Goal: Find specific page/section: Find specific page/section

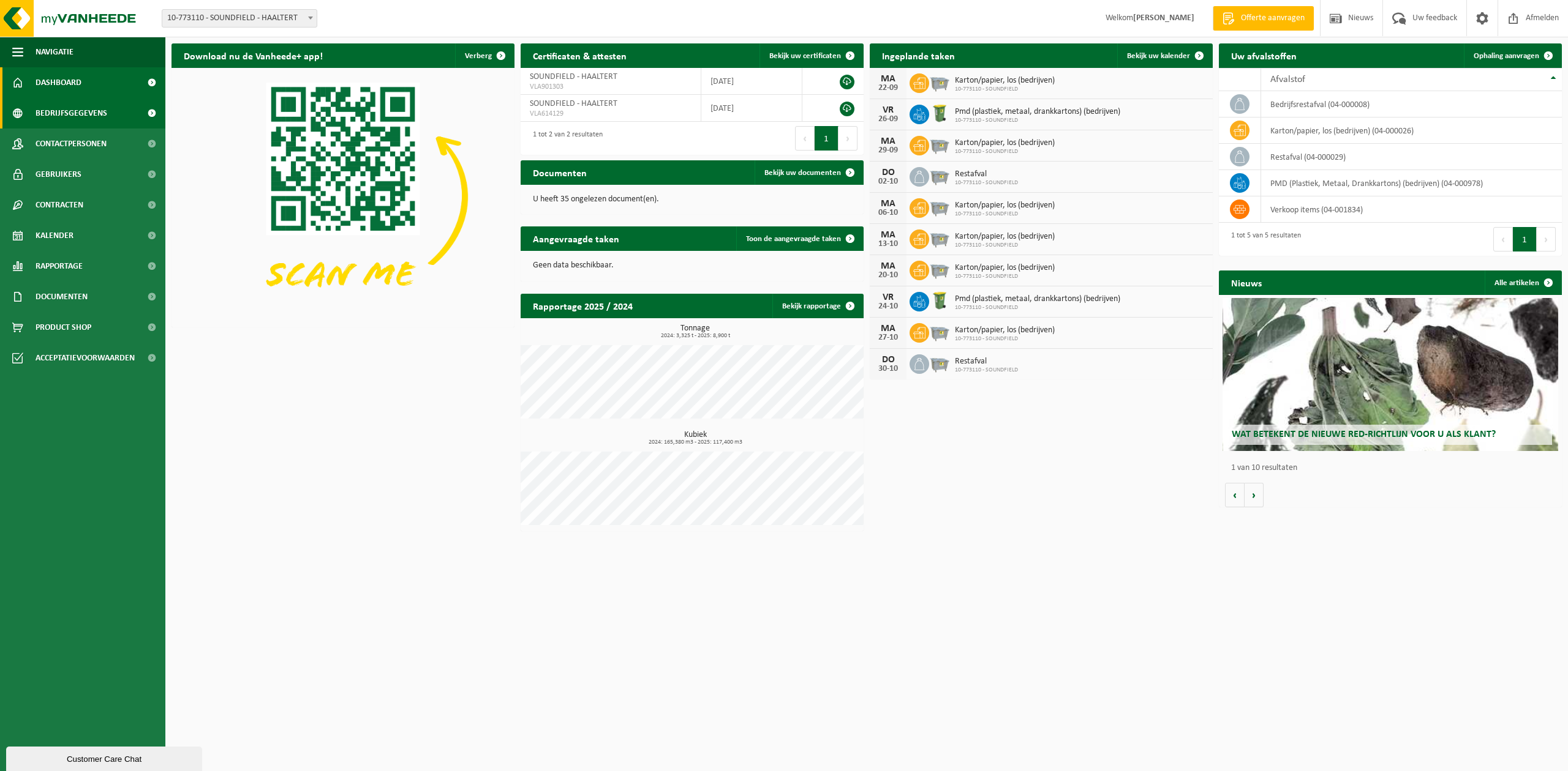
click at [83, 113] on span "Bedrijfsgegevens" at bounding box center [72, 113] width 72 height 31
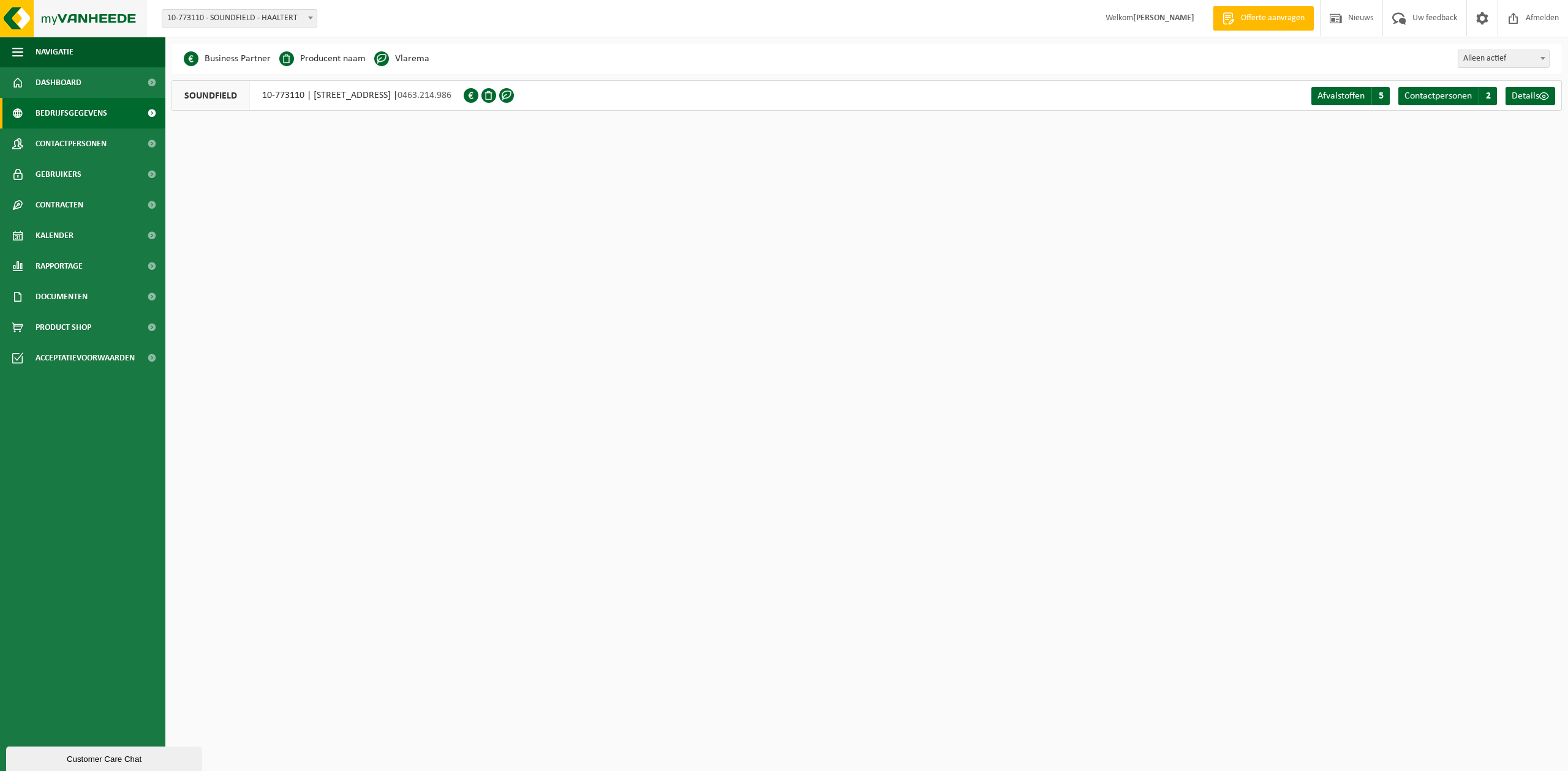
click at [56, 26] on img at bounding box center [73, 18] width 147 height 37
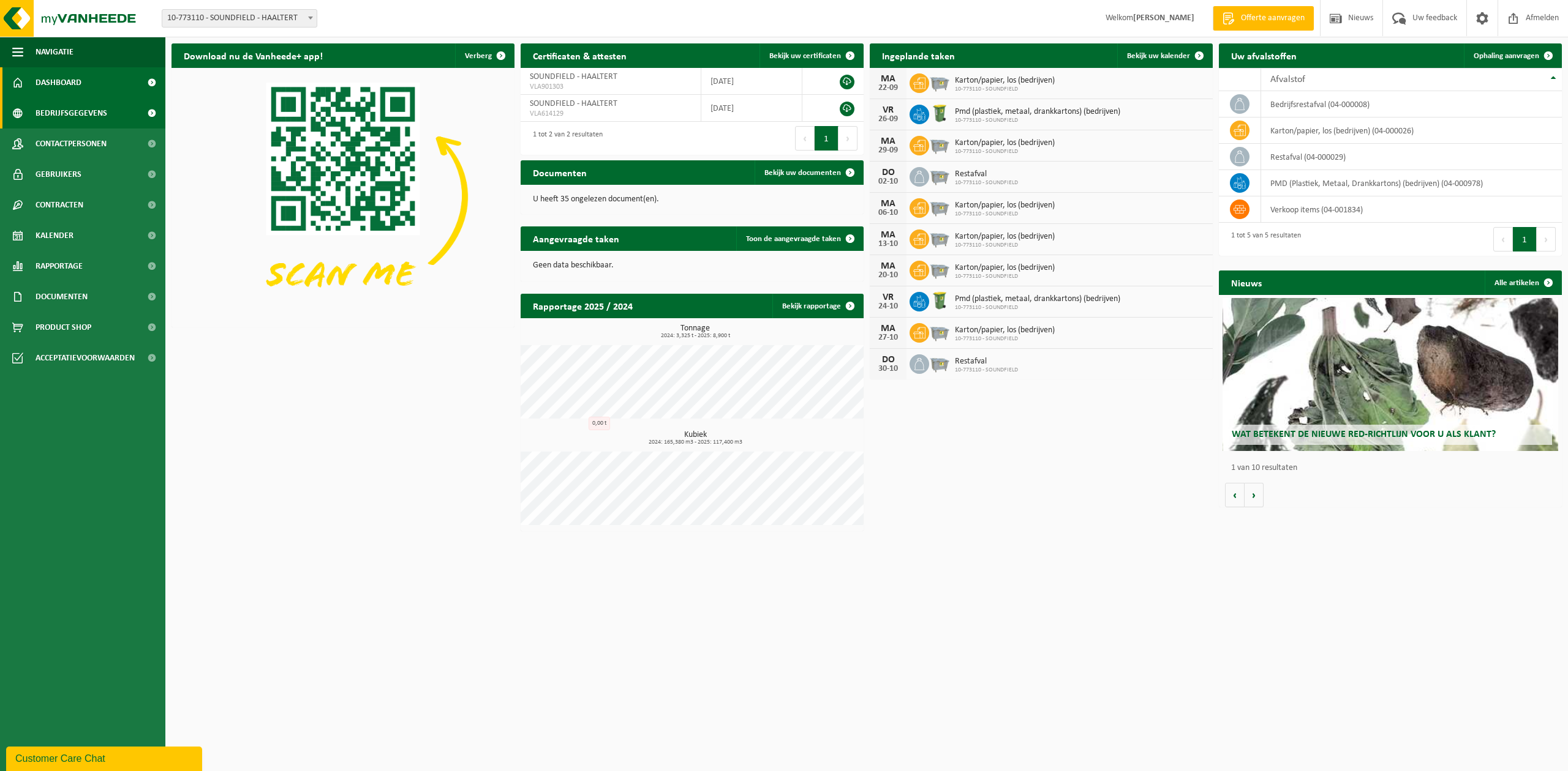
click at [69, 101] on span "Bedrijfsgegevens" at bounding box center [72, 113] width 72 height 31
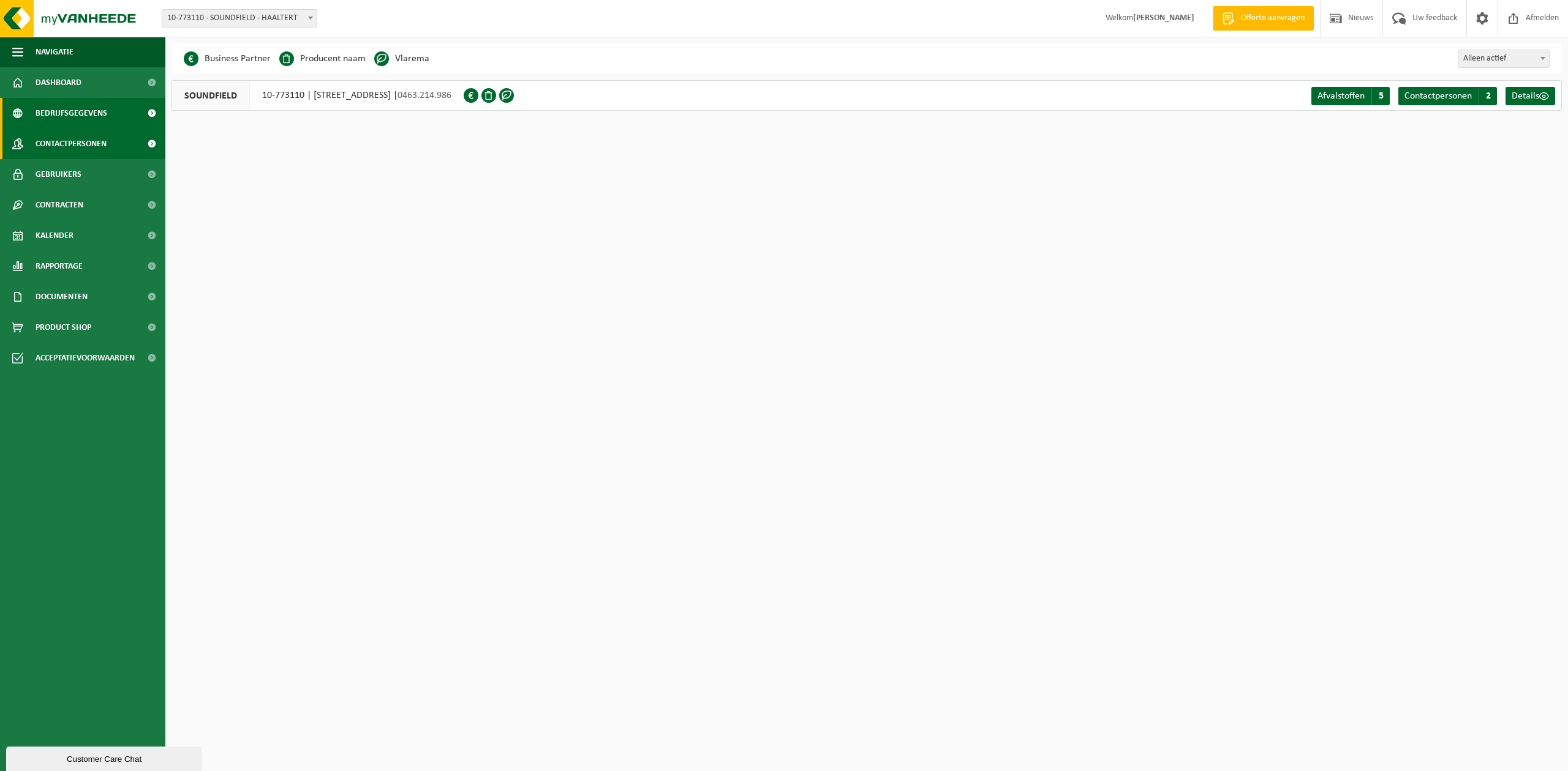
click at [72, 147] on span "Contactpersonen" at bounding box center [71, 144] width 71 height 31
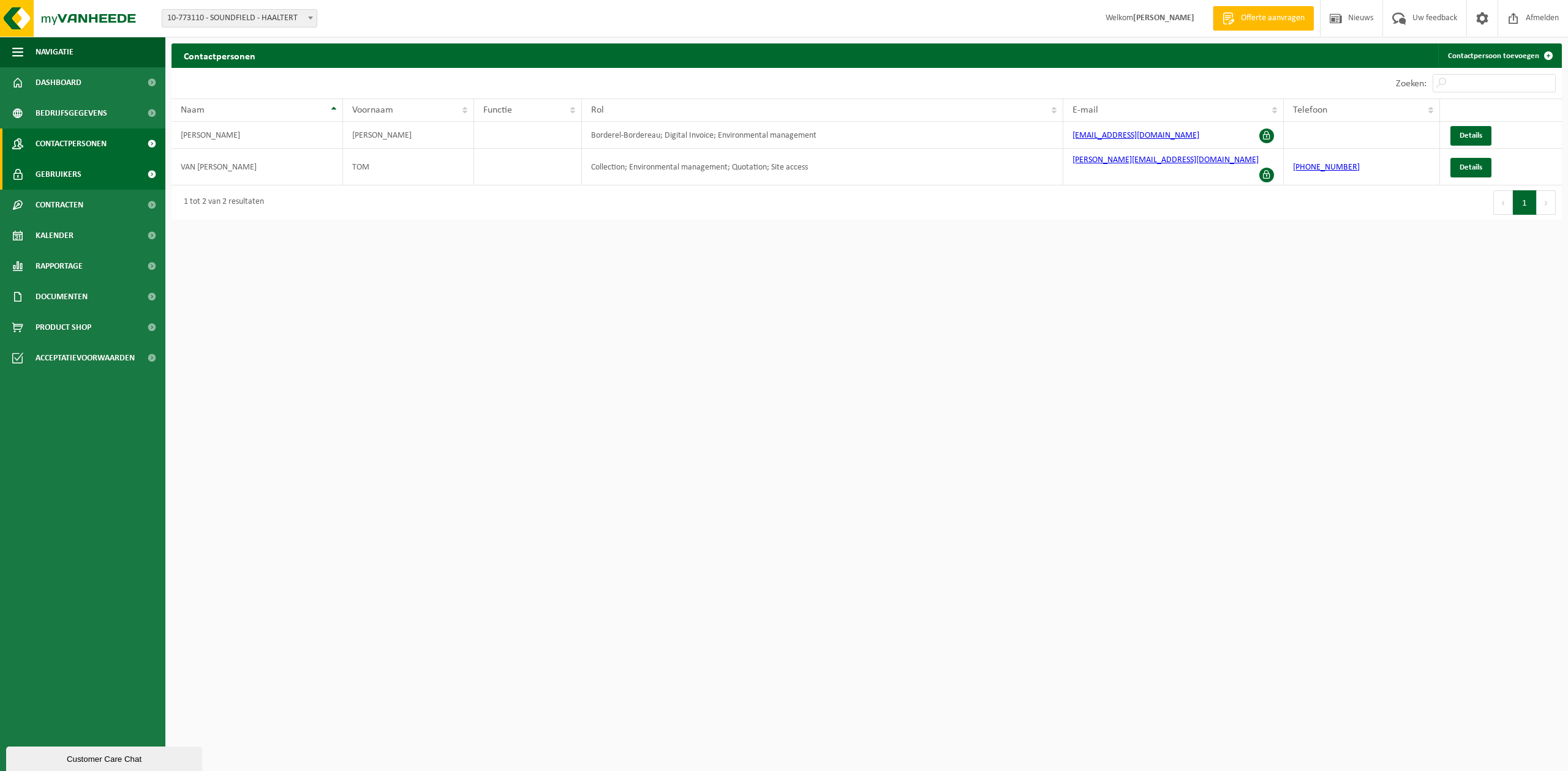
click at [40, 178] on span "Gebruikers" at bounding box center [59, 175] width 46 height 31
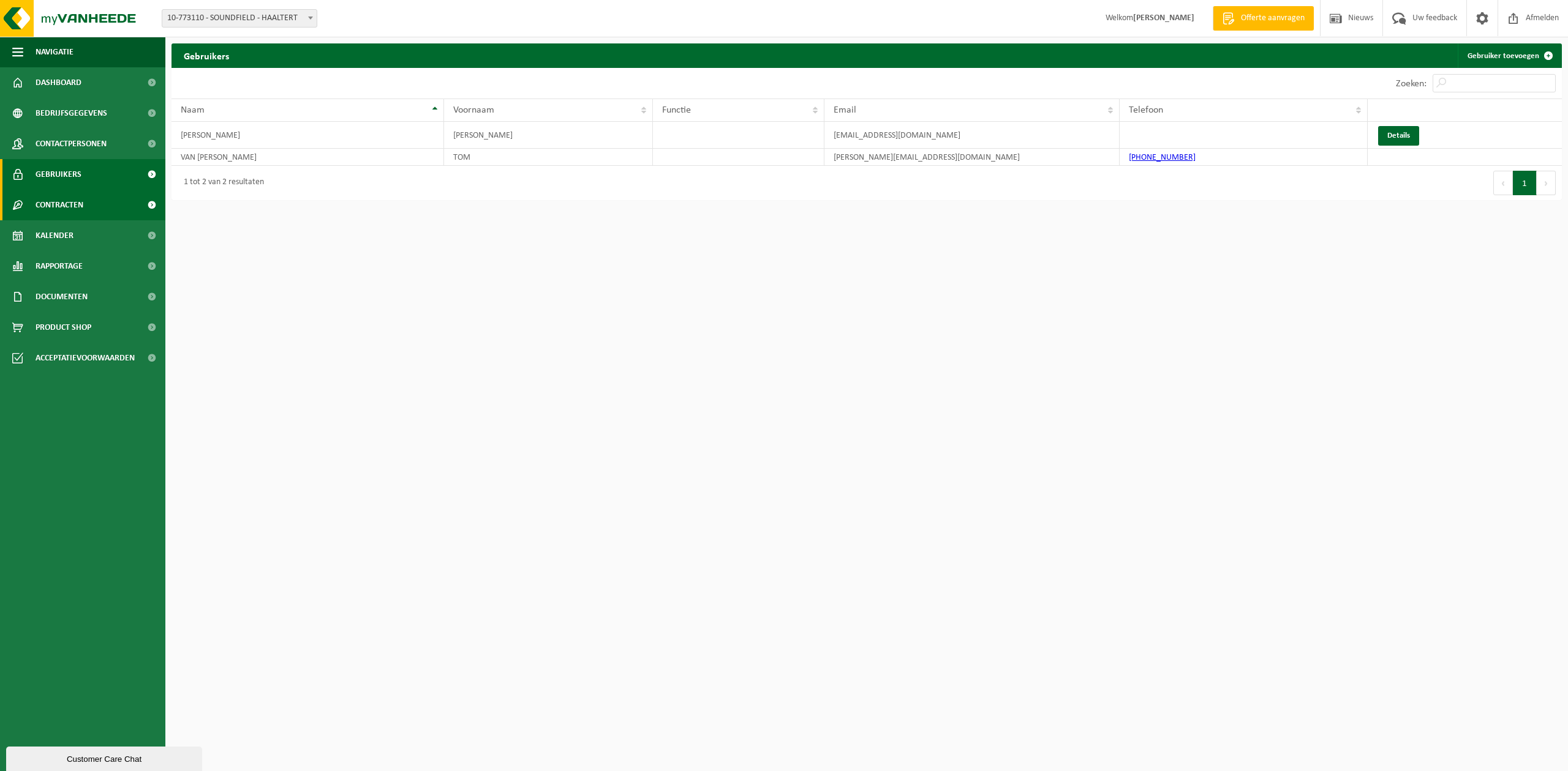
click at [40, 213] on span "Contracten" at bounding box center [60, 205] width 48 height 31
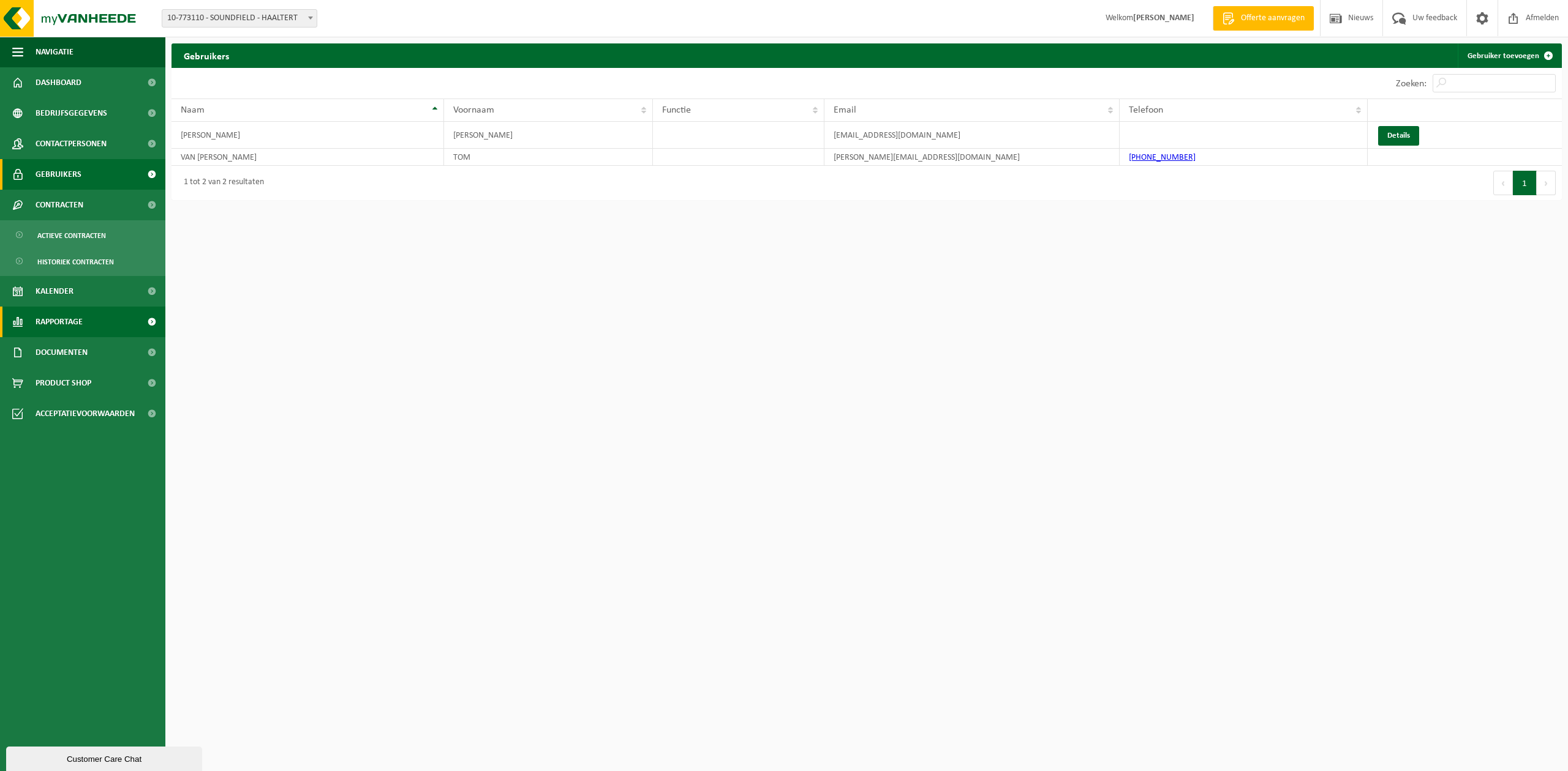
click at [72, 326] on span "Rapportage" at bounding box center [60, 322] width 47 height 31
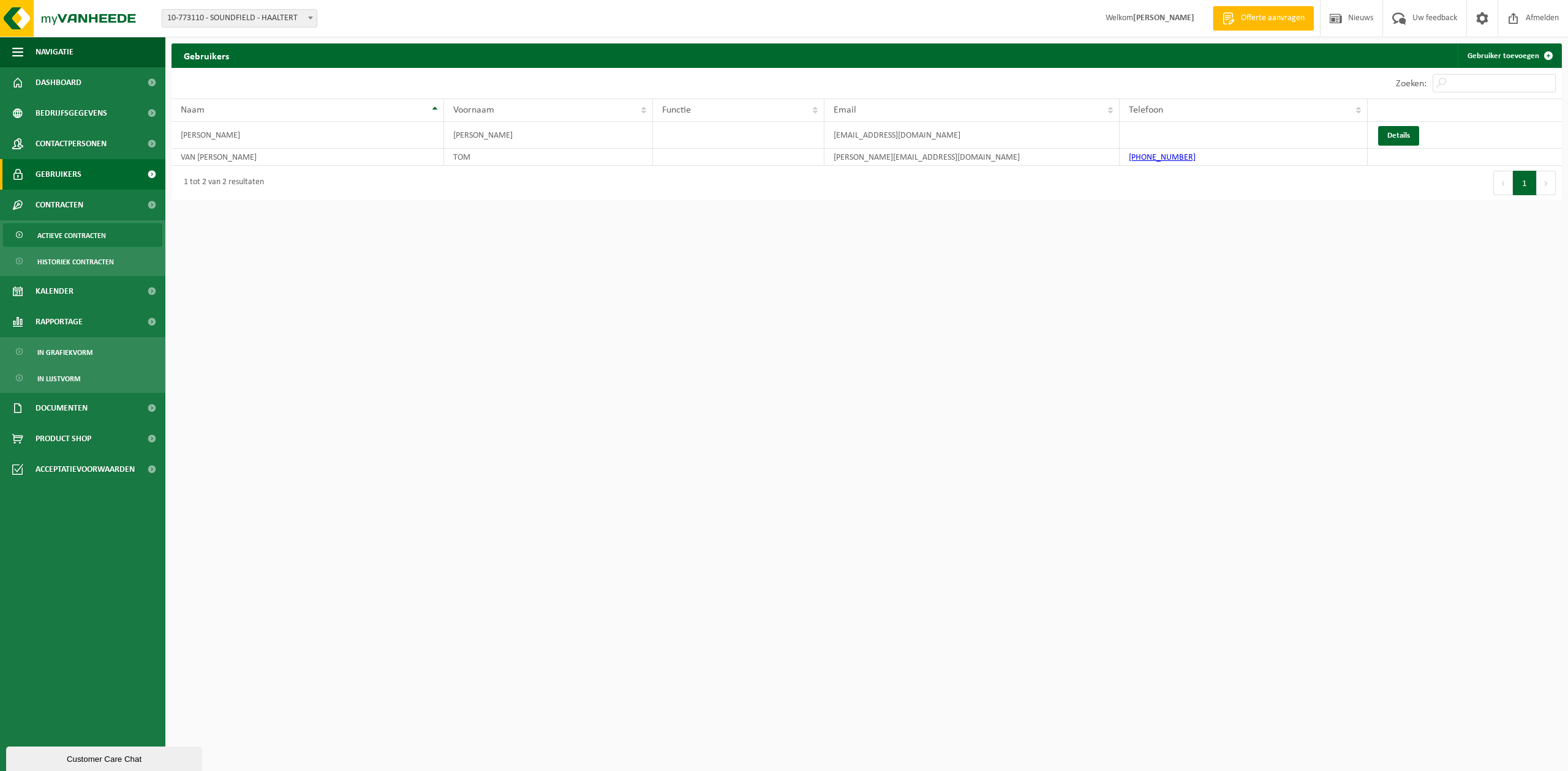
click at [69, 241] on span "Actieve contracten" at bounding box center [72, 236] width 69 height 23
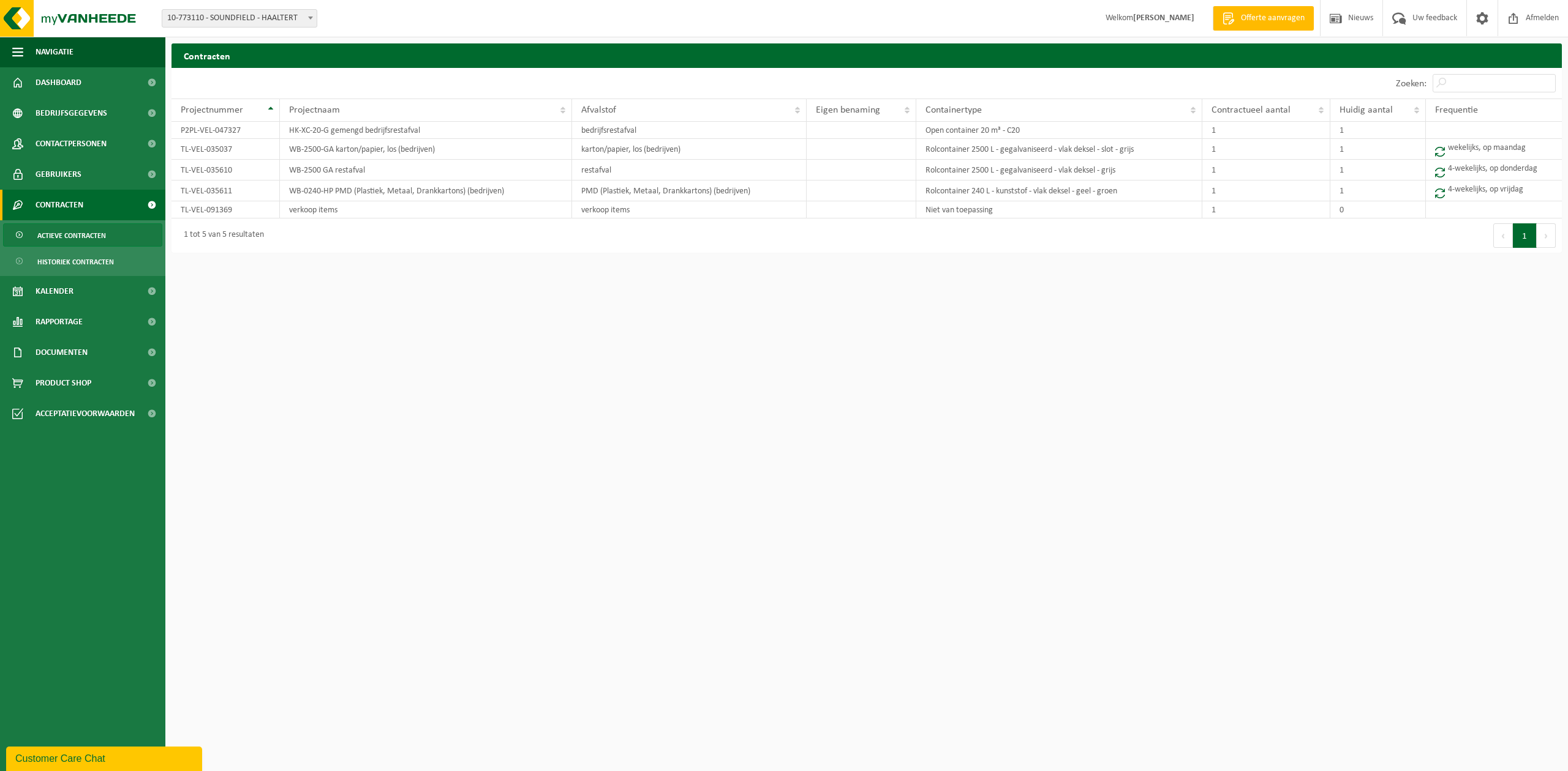
click at [272, 22] on span "10-773110 - SOUNDFIELD - HAALTERT" at bounding box center [240, 18] width 154 height 17
click at [275, 23] on span "10-773110 - SOUNDFIELD - HAALTERT" at bounding box center [240, 18] width 154 height 17
click at [87, 115] on span "Bedrijfsgegevens" at bounding box center [72, 113] width 72 height 31
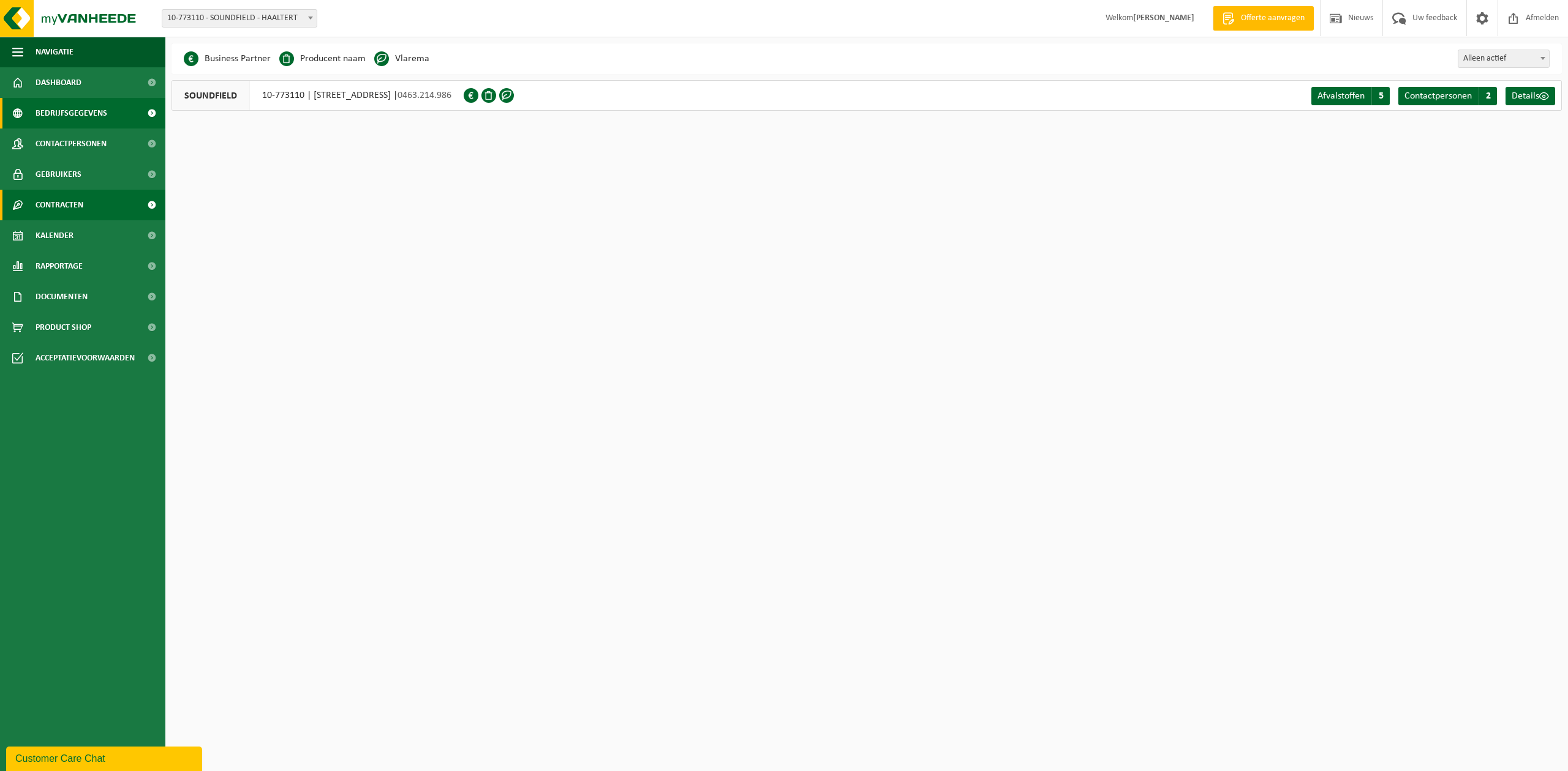
click at [75, 203] on span "Contracten" at bounding box center [60, 205] width 48 height 31
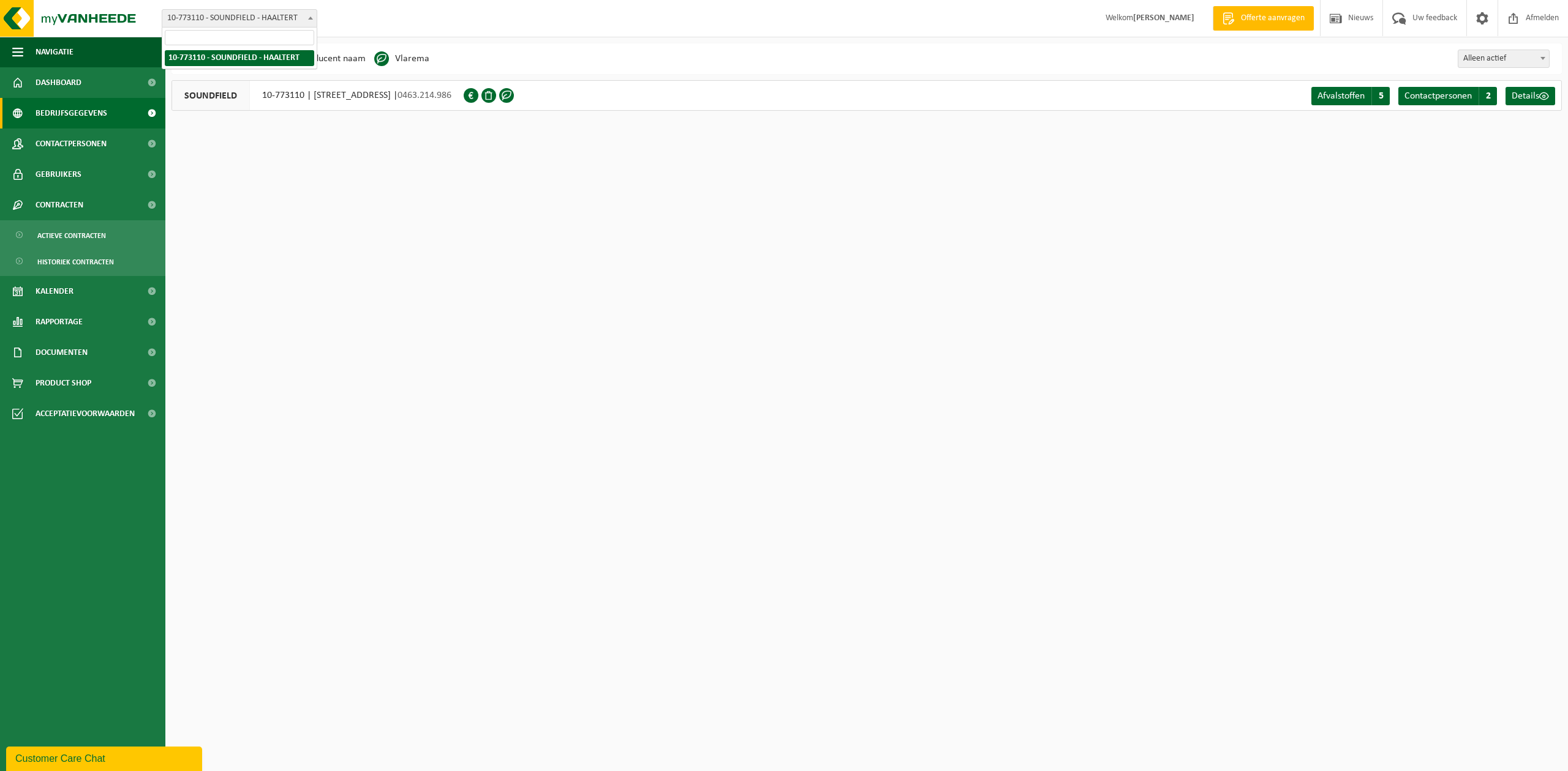
click at [309, 22] on span at bounding box center [311, 18] width 12 height 16
click at [1341, 83] on div "Afvalstoffen A 5 Contactpersonen C 2 Details" at bounding box center [1434, 95] width 253 height 30
click at [1341, 101] on span "Afvalstoffen" at bounding box center [1341, 96] width 47 height 10
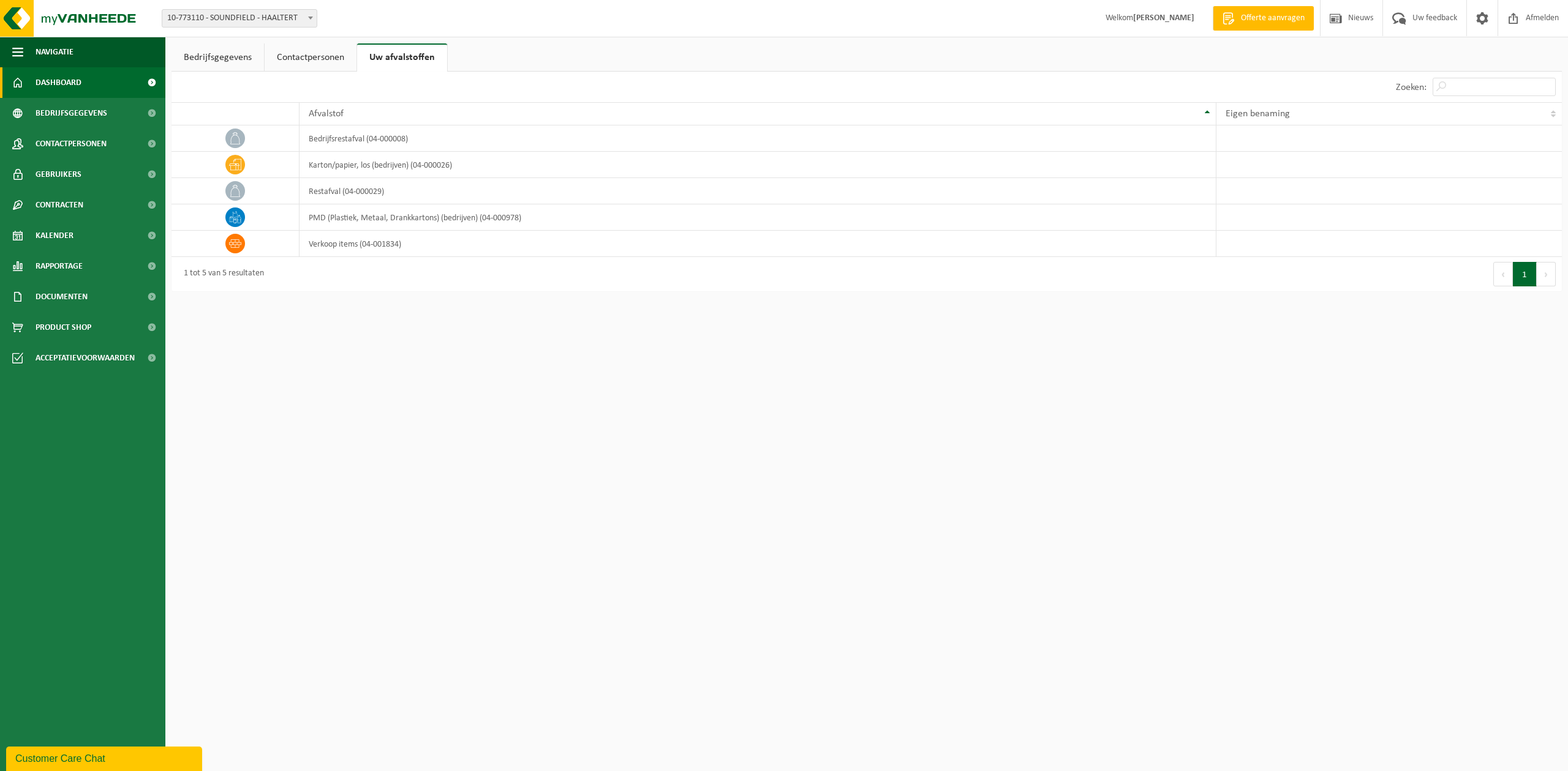
click at [63, 79] on span "Dashboard" at bounding box center [59, 82] width 46 height 31
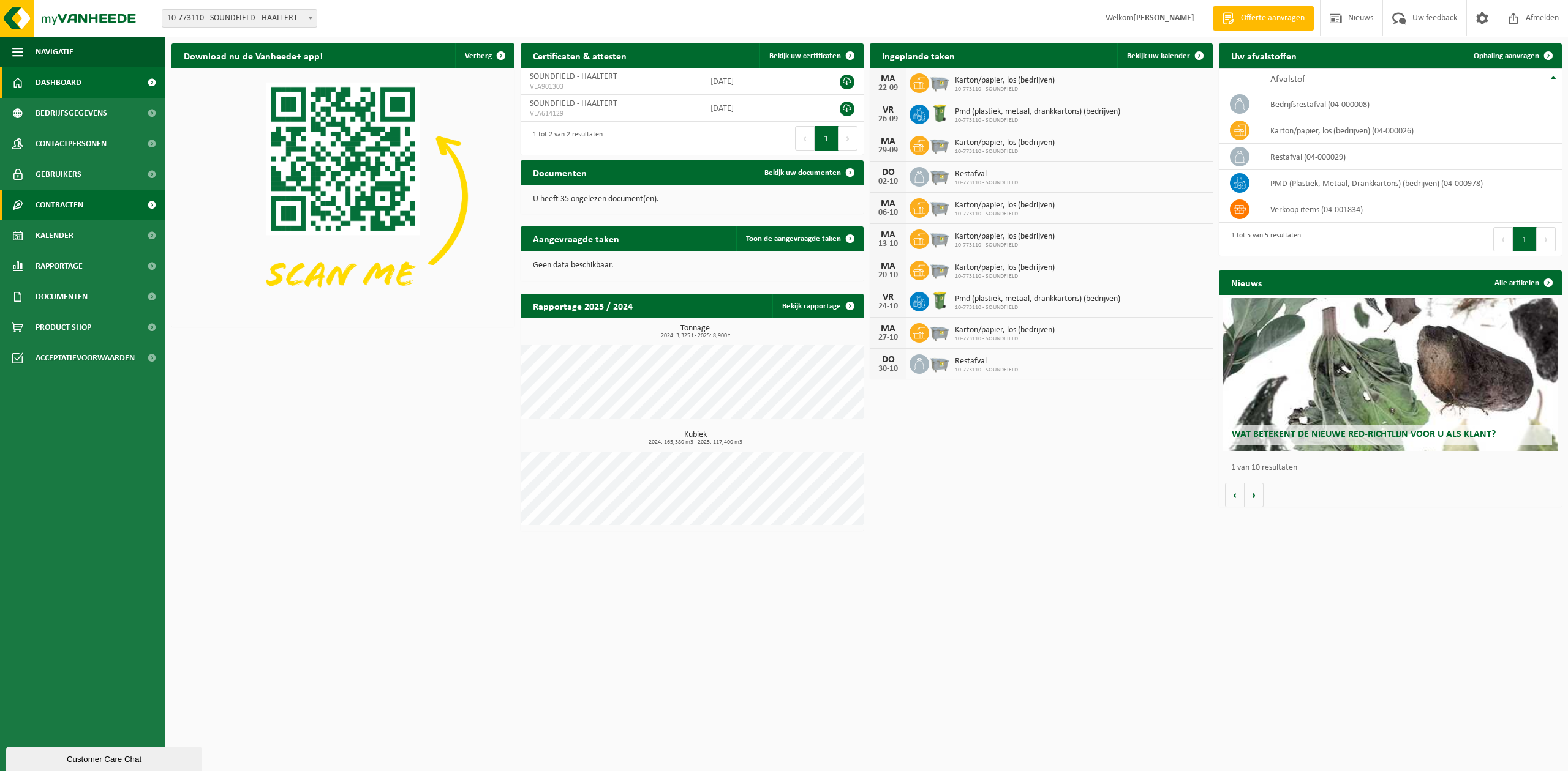
click at [66, 206] on span "Contracten" at bounding box center [60, 205] width 48 height 31
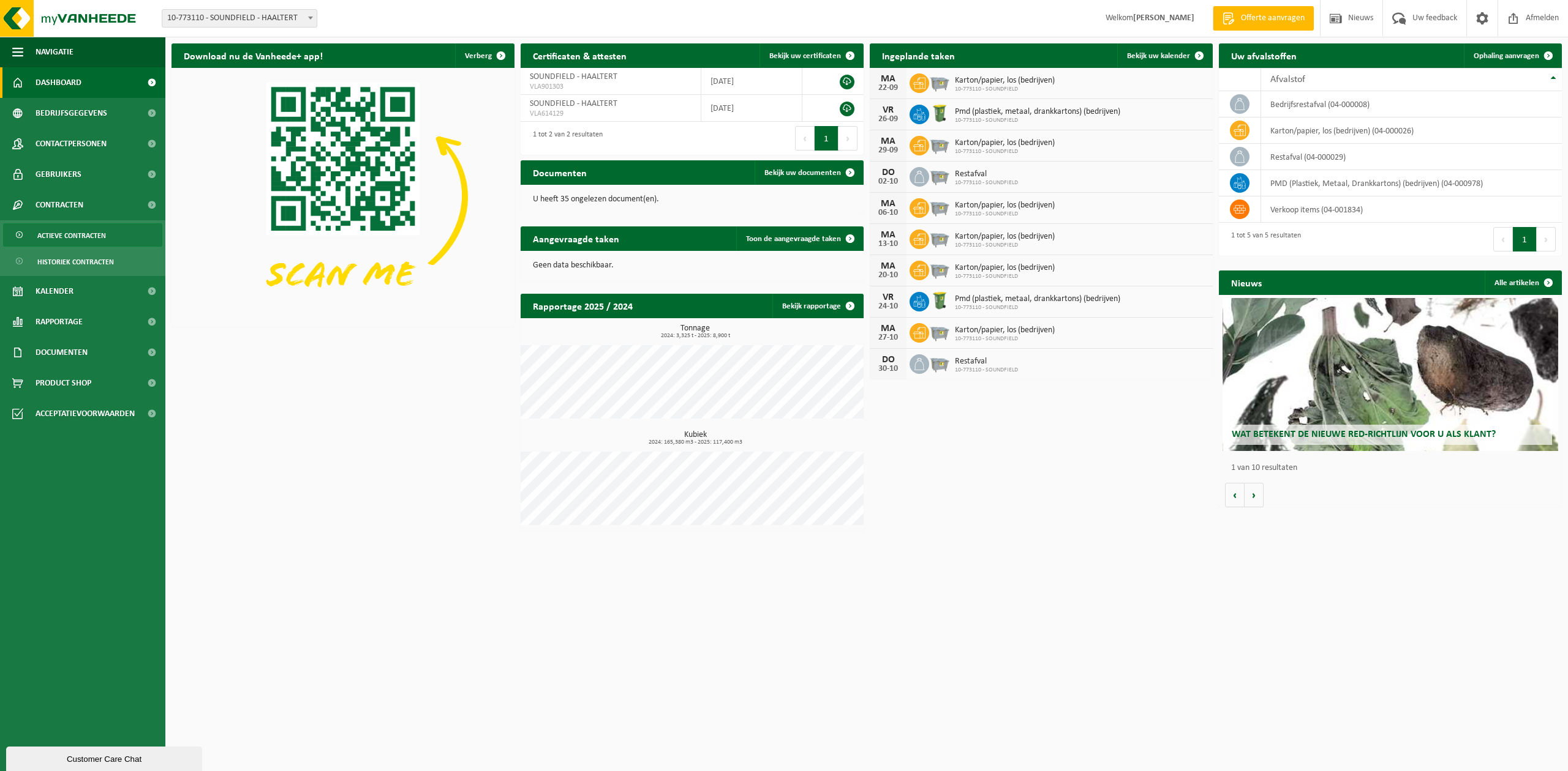
click at [82, 233] on span "Actieve contracten" at bounding box center [72, 236] width 69 height 23
